Goal: Information Seeking & Learning: Learn about a topic

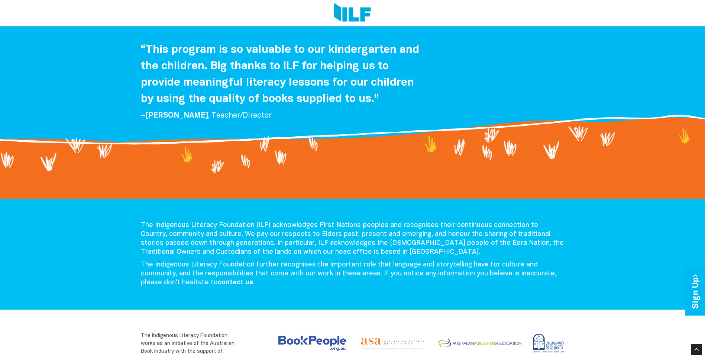
scroll to position [1517, 0]
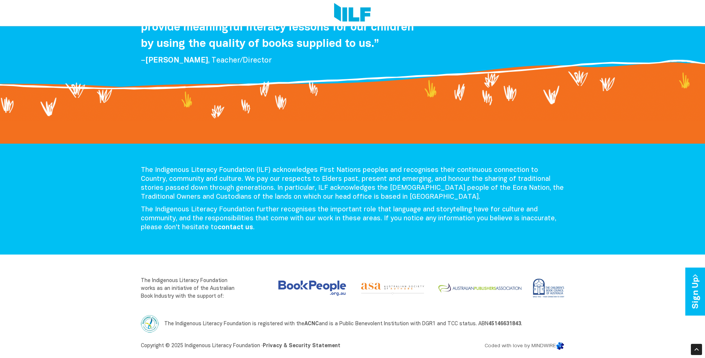
click at [278, 151] on div "The Indigenous Literacy Foundation (ILF) acknowledges First Nations peoples and…" at bounding box center [352, 199] width 705 height 111
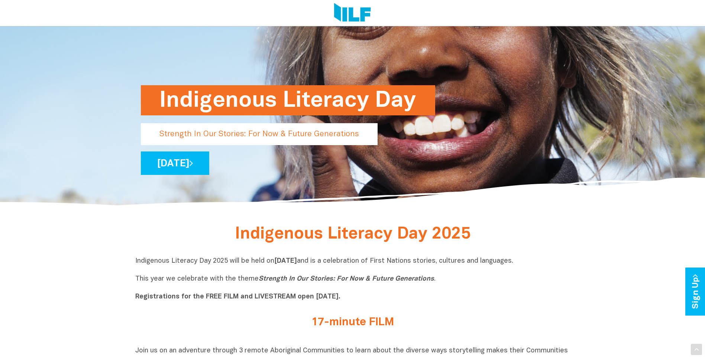
scroll to position [186, 0]
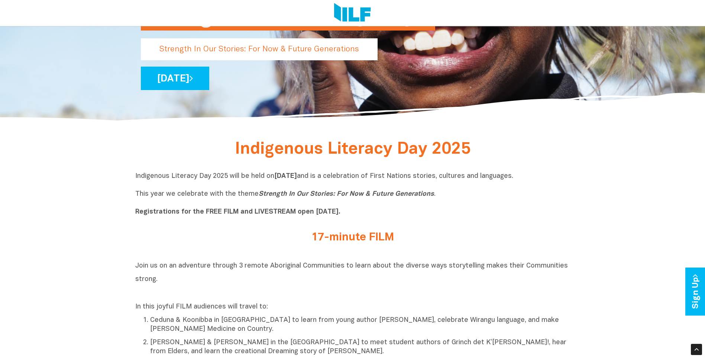
drag, startPoint x: 267, startPoint y: 75, endPoint x: 238, endPoint y: 94, distance: 34.1
click at [221, 92] on div "Indigenous Literacy Day Strength In Our Stories: For Now & Future Generations W…" at bounding box center [352, 61] width 435 height 70
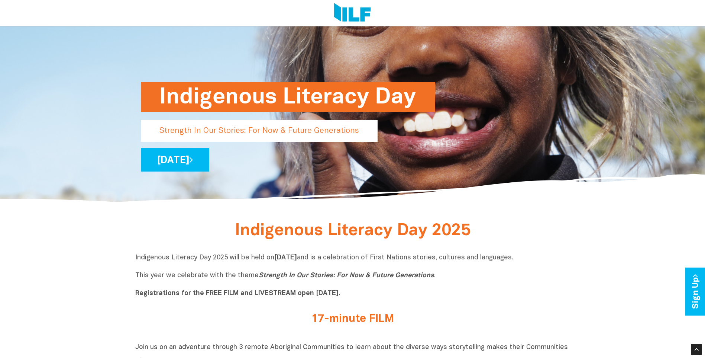
scroll to position [0, 0]
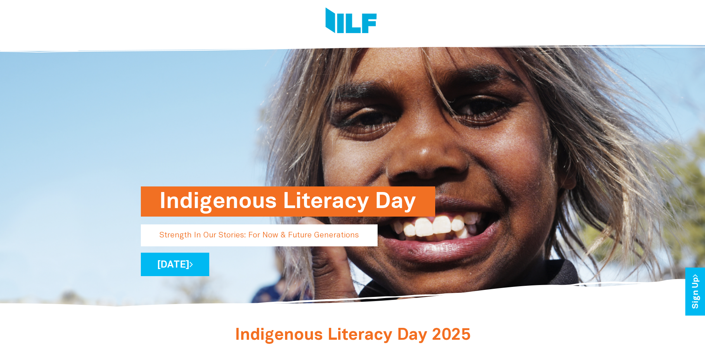
click at [349, 38] on div at bounding box center [349, 22] width 429 height 45
click at [353, 29] on img at bounding box center [351, 21] width 51 height 28
click at [325, 217] on div "Indigenous Literacy Day" at bounding box center [353, 227] width 424 height 30
click at [328, 209] on h1 "Indigenous Literacy Day" at bounding box center [287, 201] width 257 height 30
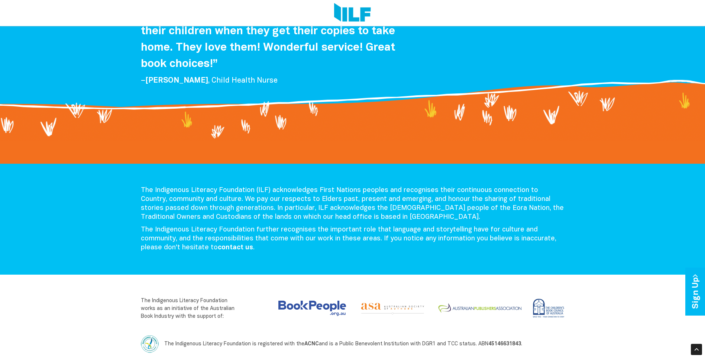
scroll to position [1534, 0]
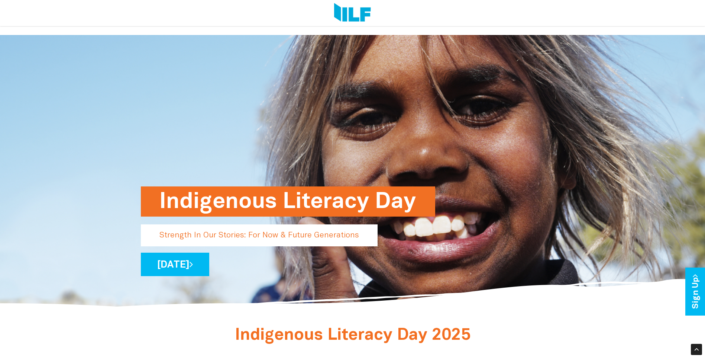
click at [209, 252] on link "[DATE]" at bounding box center [175, 263] width 68 height 23
